Goal: Task Accomplishment & Management: Complete application form

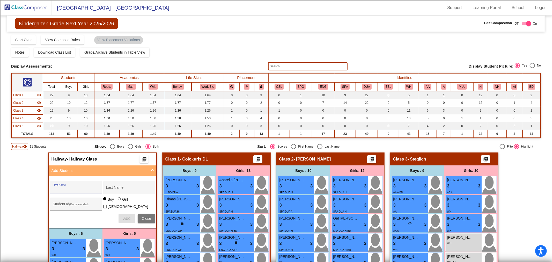
scroll to position [86, 0]
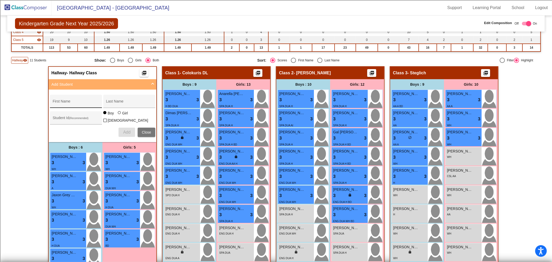
click at [60, 99] on div "First Name" at bounding box center [76, 103] width 47 height 11
type input "Zarra"
type input "[PERSON_NAME]"
type input "100067011"
click at [126, 132] on span "Add" at bounding box center [126, 132] width 7 height 4
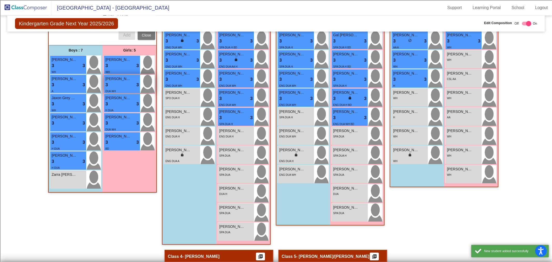
scroll to position [230, 0]
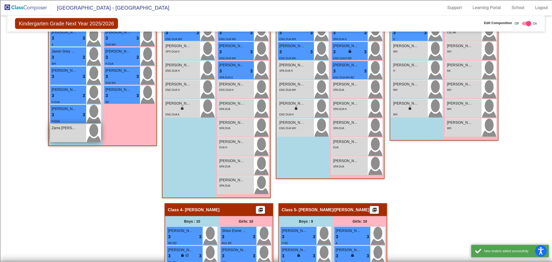
click at [64, 134] on div "Zarra [PERSON_NAME] lock do_not_disturb_alt" at bounding box center [68, 133] width 36 height 18
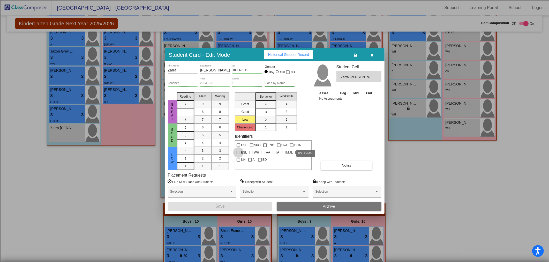
click at [240, 151] on div at bounding box center [239, 153] width 4 height 4
click at [239, 154] on input "ESL" at bounding box center [238, 154] width 0 height 0
checkbox input "true"
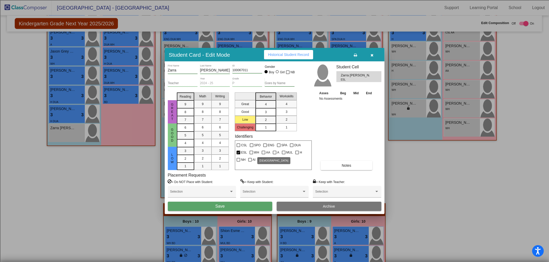
click at [273, 153] on div at bounding box center [275, 153] width 4 height 4
click at [275, 154] on input "A" at bounding box center [275, 154] width 0 height 0
checkbox input "true"
click at [254, 208] on button "Save" at bounding box center [220, 206] width 105 height 9
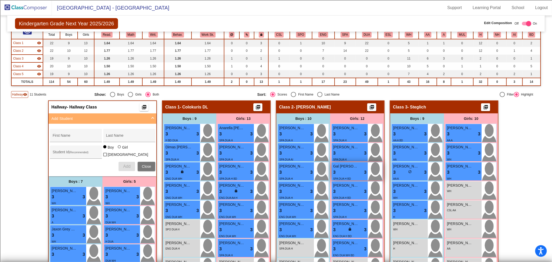
scroll to position [0, 0]
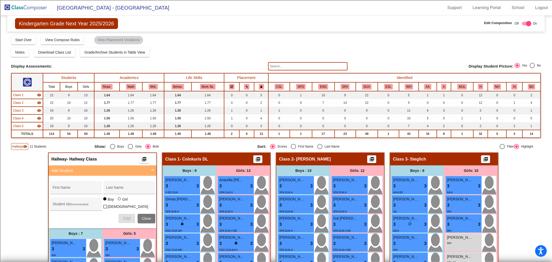
click at [19, 96] on span "Class 1" at bounding box center [18, 95] width 10 height 5
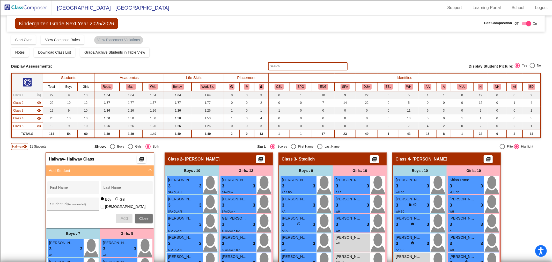
click at [19, 99] on td "Class 2 visibility" at bounding box center [27, 103] width 32 height 8
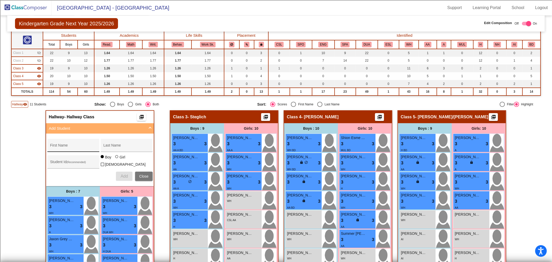
scroll to position [57, 0]
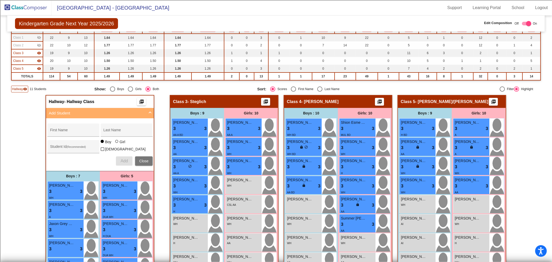
click at [136, 160] on button "Close" at bounding box center [144, 160] width 18 height 9
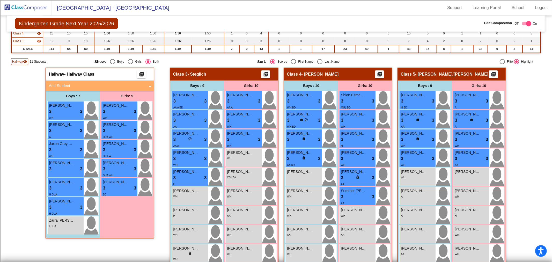
scroll to position [112, 0]
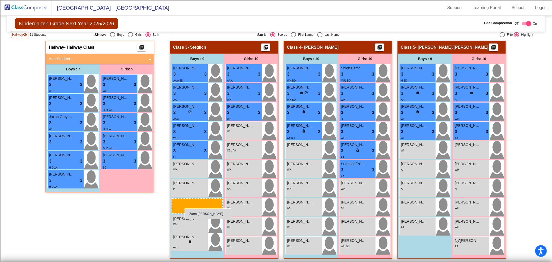
drag, startPoint x: 64, startPoint y: 200, endPoint x: 185, endPoint y: 208, distance: 121.2
click at [41, 7] on img at bounding box center [26, 7] width 52 height 15
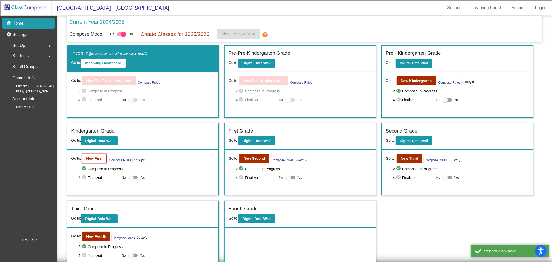
click at [85, 160] on button "New First" at bounding box center [94, 158] width 25 height 9
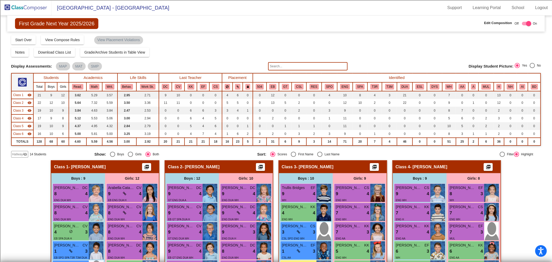
click at [21, 94] on span "Class 1" at bounding box center [18, 95] width 10 height 5
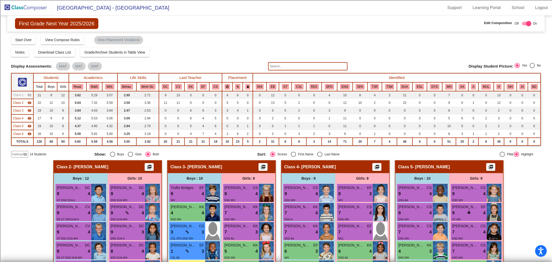
click at [19, 102] on span "Class 2" at bounding box center [18, 102] width 10 height 5
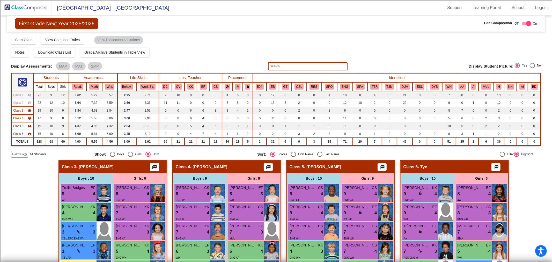
click at [20, 154] on span "Hallway" at bounding box center [17, 154] width 11 height 5
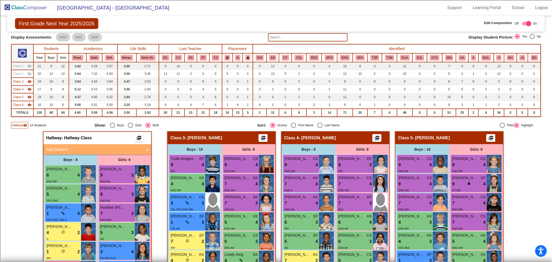
scroll to position [29, 0]
click at [25, 80] on div "Class 3 visibility" at bounding box center [22, 81] width 18 height 5
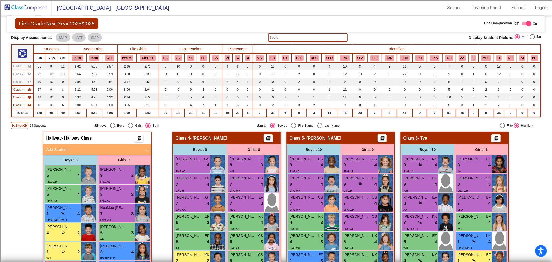
click at [25, 87] on div "Class 4 visibility" at bounding box center [22, 89] width 18 height 5
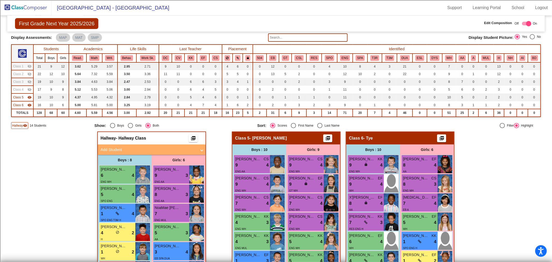
click at [25, 95] on div "Class 5 visibility" at bounding box center [22, 97] width 18 height 5
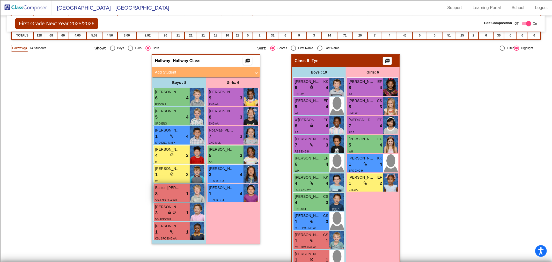
scroll to position [115, 0]
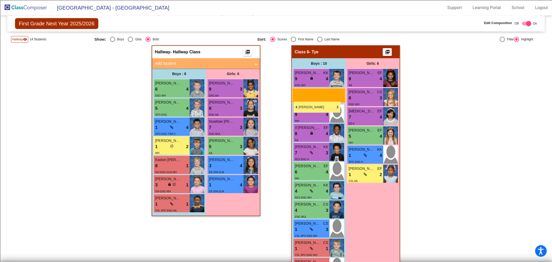
drag, startPoint x: 179, startPoint y: 146, endPoint x: 294, endPoint y: 102, distance: 123.5
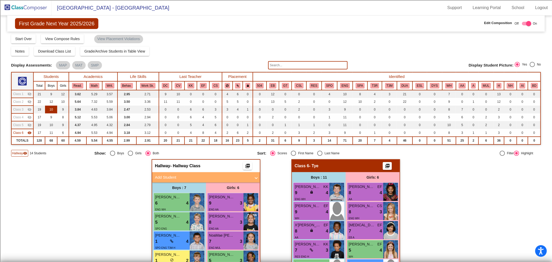
scroll to position [0, 0]
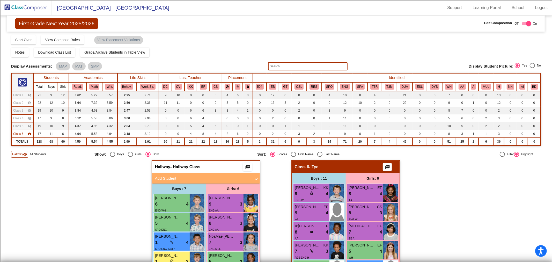
click at [24, 134] on div "Class 6 visibility" at bounding box center [22, 133] width 18 height 5
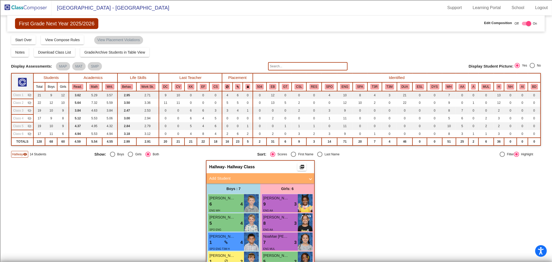
click at [19, 126] on span "Class 5" at bounding box center [18, 126] width 10 height 5
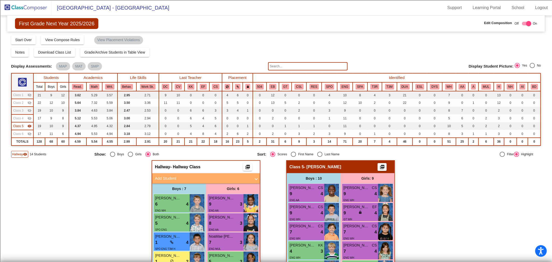
click at [21, 117] on span "Class 4" at bounding box center [18, 118] width 10 height 5
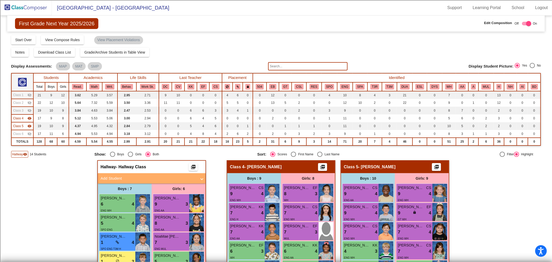
click at [22, 110] on span "Class 3" at bounding box center [18, 110] width 10 height 5
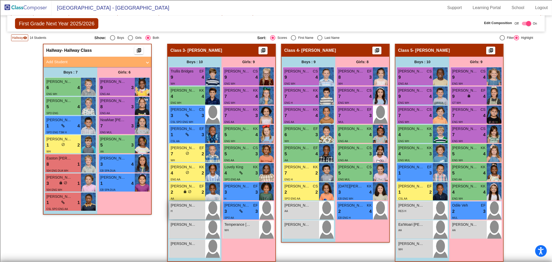
scroll to position [120, 0]
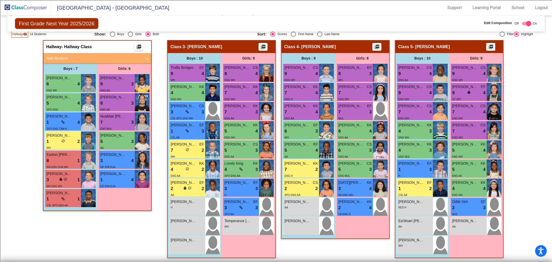
drag, startPoint x: 26, startPoint y: 6, endPoint x: 32, endPoint y: 9, distance: 5.9
click at [27, 6] on img at bounding box center [26, 7] width 52 height 15
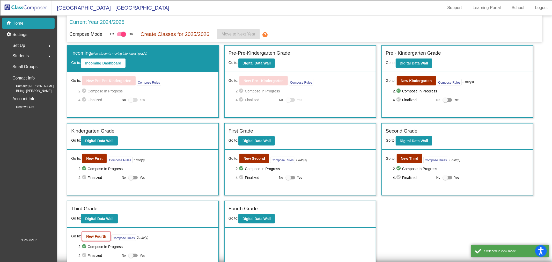
click at [87, 238] on button "New Fourth" at bounding box center [96, 236] width 28 height 9
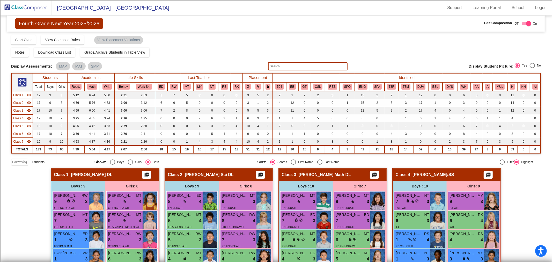
click at [19, 94] on span "Class 1" at bounding box center [18, 95] width 10 height 5
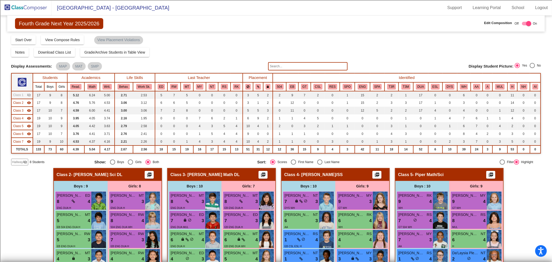
click at [17, 104] on span "Class 2" at bounding box center [18, 102] width 10 height 5
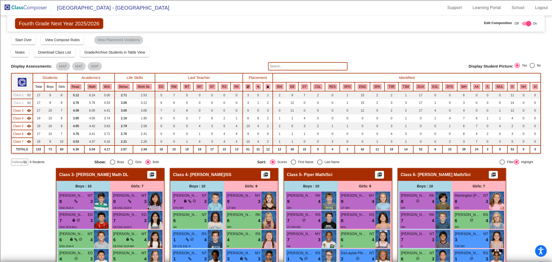
click at [17, 111] on span "Class 3" at bounding box center [18, 110] width 10 height 5
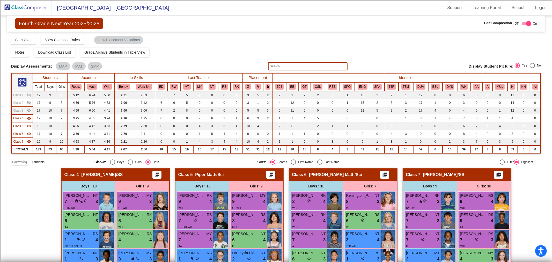
click at [20, 118] on span "Class 4" at bounding box center [18, 118] width 10 height 5
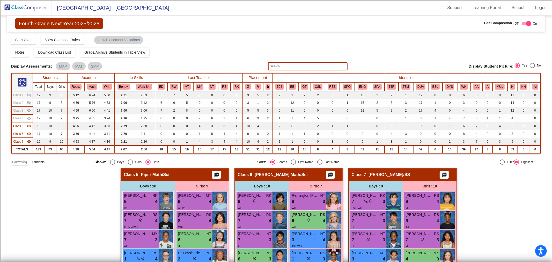
click at [20, 124] on span "Class 5" at bounding box center [18, 126] width 10 height 5
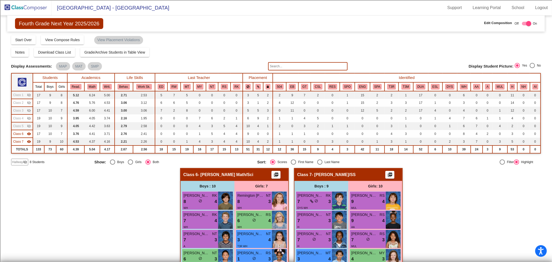
click at [23, 160] on mat-icon "visibility_off" at bounding box center [25, 162] width 4 height 4
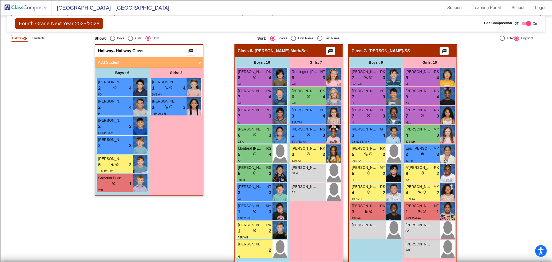
scroll to position [128, 0]
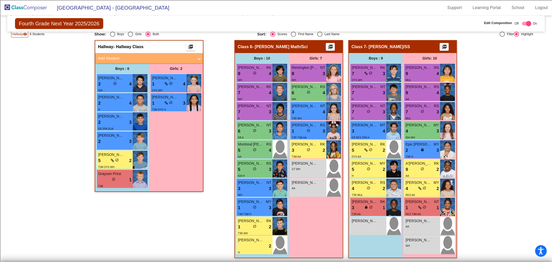
click at [171, 57] on mat-panel-title "Add Student" at bounding box center [146, 58] width 96 height 6
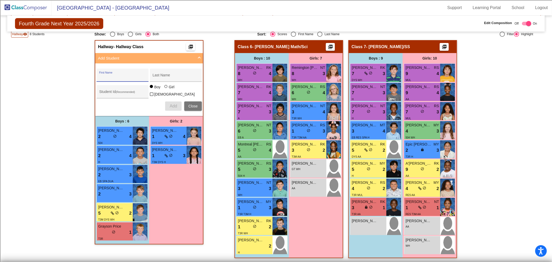
click at [116, 76] on input "First Name" at bounding box center [122, 77] width 47 height 4
type input "Kataleah"
type input "Gray"
type input "100067896"
click at [165, 88] on div at bounding box center [165, 86] width 3 height 3
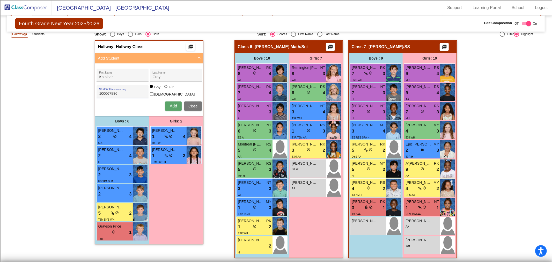
click at [166, 89] on input "Girl" at bounding box center [166, 89] width 0 height 0
radio input "true"
click at [174, 105] on span "Add" at bounding box center [173, 106] width 7 height 4
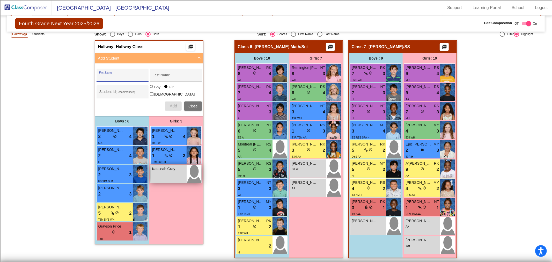
click at [182, 172] on div "Kataleah Gray lock do_not_disturb_alt" at bounding box center [169, 174] width 36 height 18
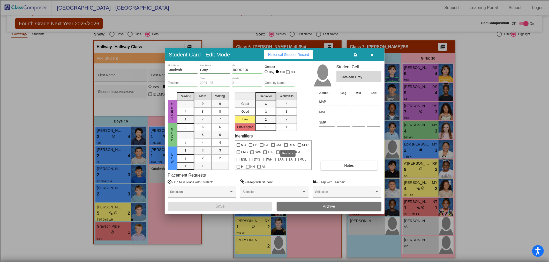
click at [286, 144] on div at bounding box center [286, 145] width 4 height 4
click at [286, 147] on input "RES" at bounding box center [286, 147] width 0 height 0
checkbox input "true"
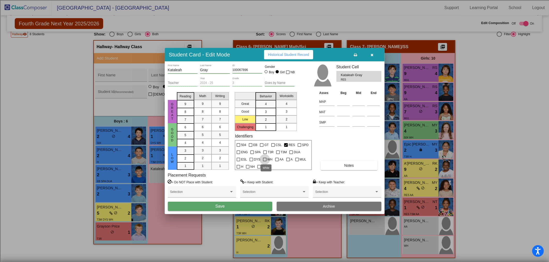
click at [264, 158] on div at bounding box center [265, 160] width 4 height 4
click at [265, 161] on input "WH" at bounding box center [265, 161] width 0 height 0
checkbox input "true"
click at [236, 207] on button "Save" at bounding box center [220, 206] width 105 height 9
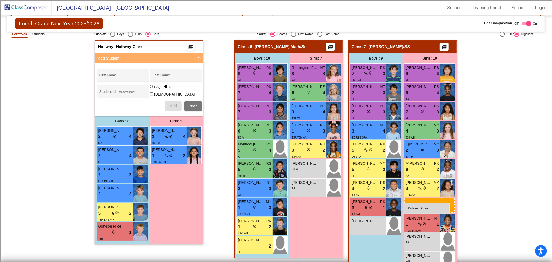
drag, startPoint x: 171, startPoint y: 172, endPoint x: 403, endPoint y: 203, distance: 234.2
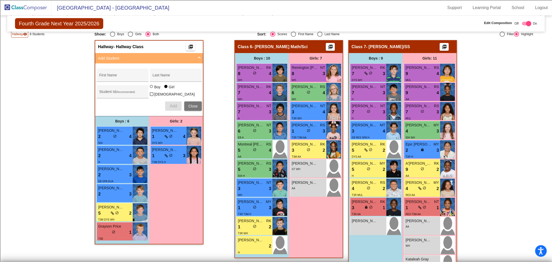
click at [195, 109] on div "Add Close" at bounding box center [149, 105] width 105 height 9
click at [195, 105] on span "Close" at bounding box center [192, 106] width 9 height 4
